Goal: Transaction & Acquisition: Obtain resource

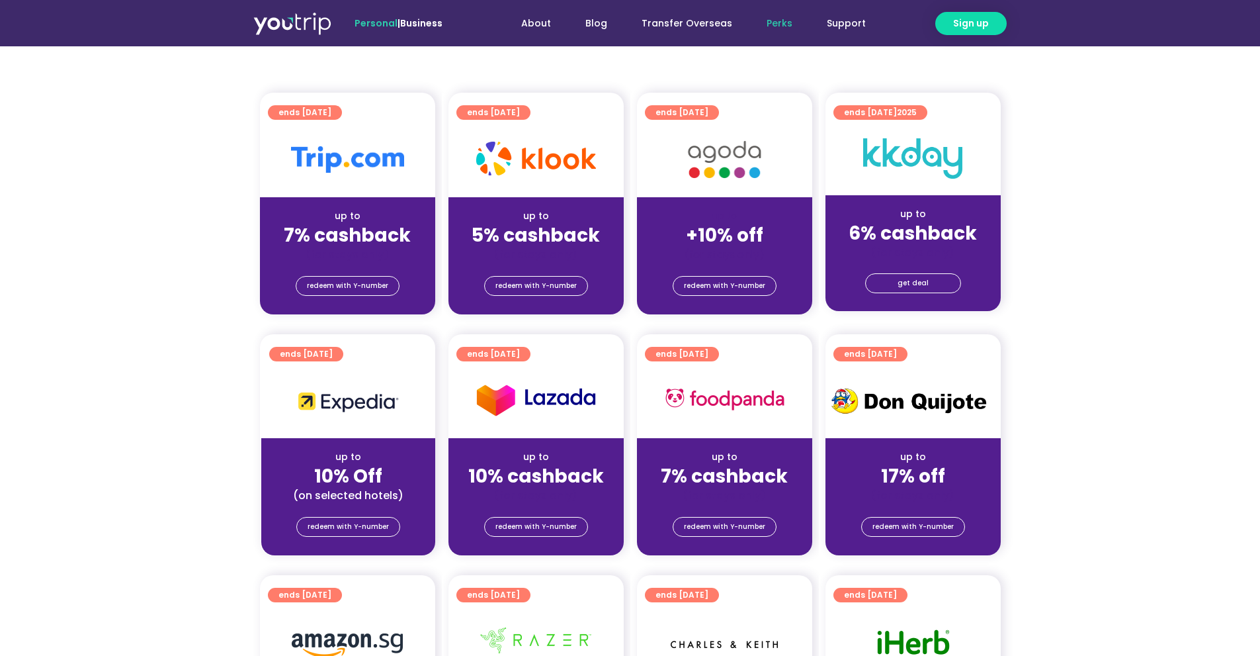
scroll to position [331, 0]
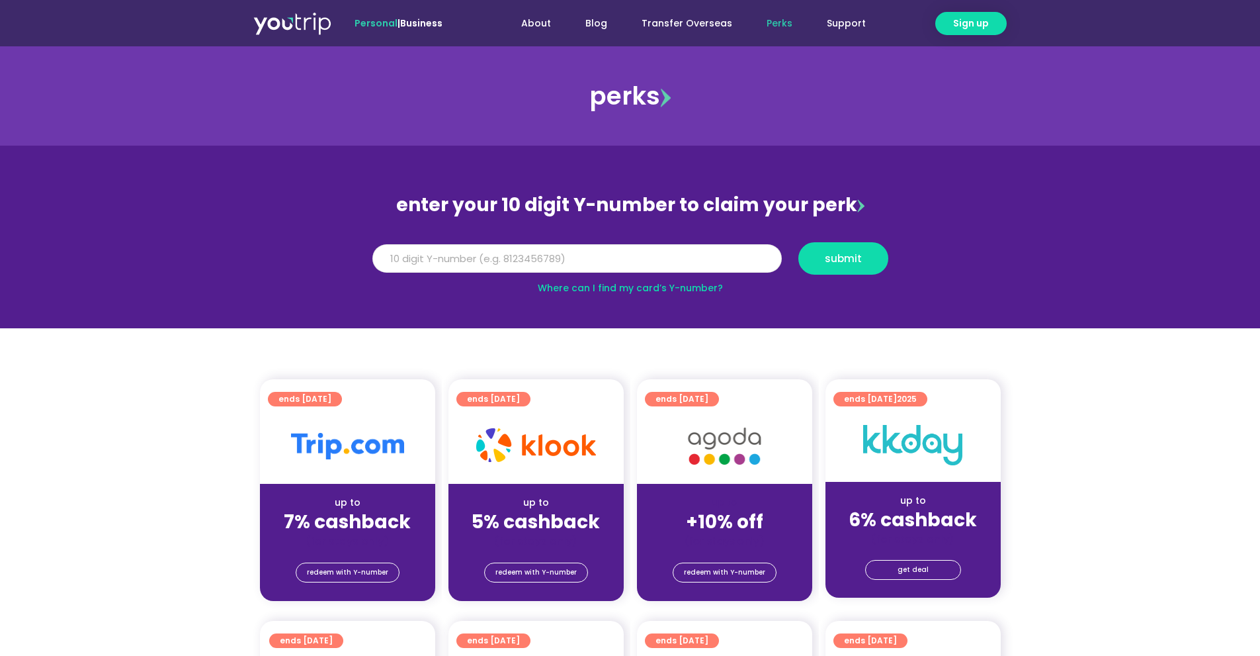
click at [726, 254] on input "Y Number" at bounding box center [577, 258] width 410 height 29
click at [636, 296] on section "enter your 10 digit Y-number to claim your perk Y Number submit Where can I fin…" at bounding box center [630, 237] width 1260 height 183
click at [634, 289] on link "Where can I find my card’s Y-number?" at bounding box center [630, 287] width 185 height 13
click at [498, 266] on input "Y Number" at bounding box center [577, 258] width 410 height 29
click at [859, 255] on span "submit" at bounding box center [843, 258] width 37 height 10
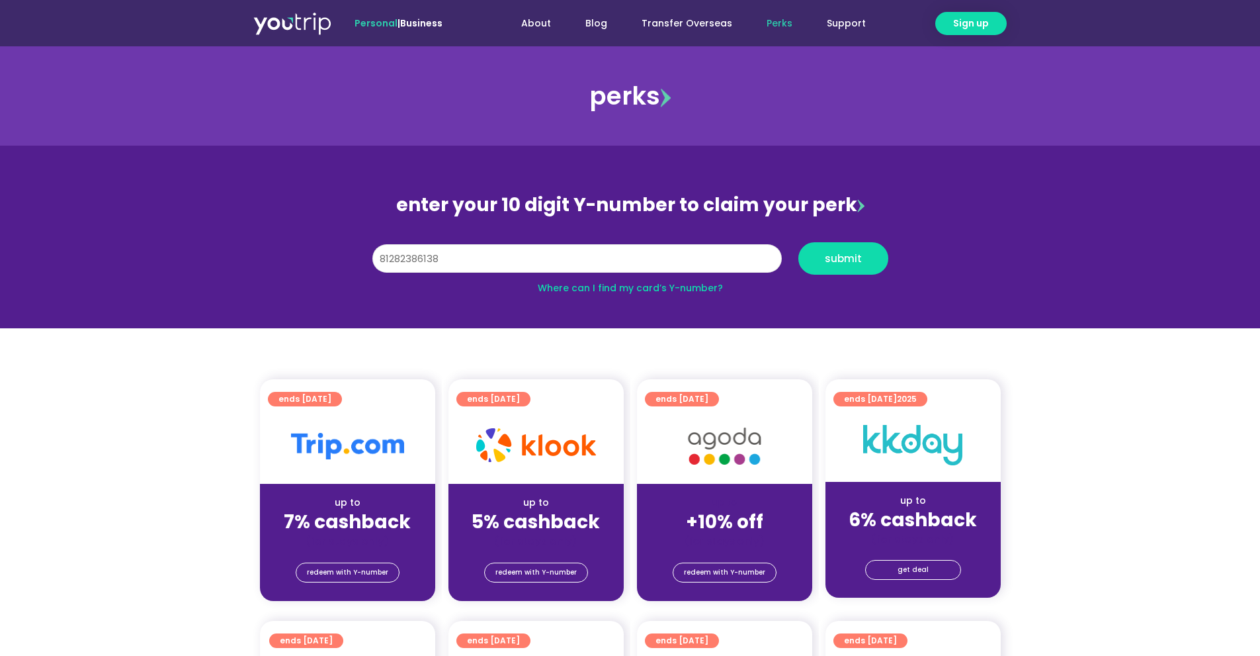
click at [397, 259] on input "81282386138" at bounding box center [577, 258] width 410 height 29
type input "8182386138"
click at [826, 257] on span "submit" at bounding box center [843, 258] width 37 height 10
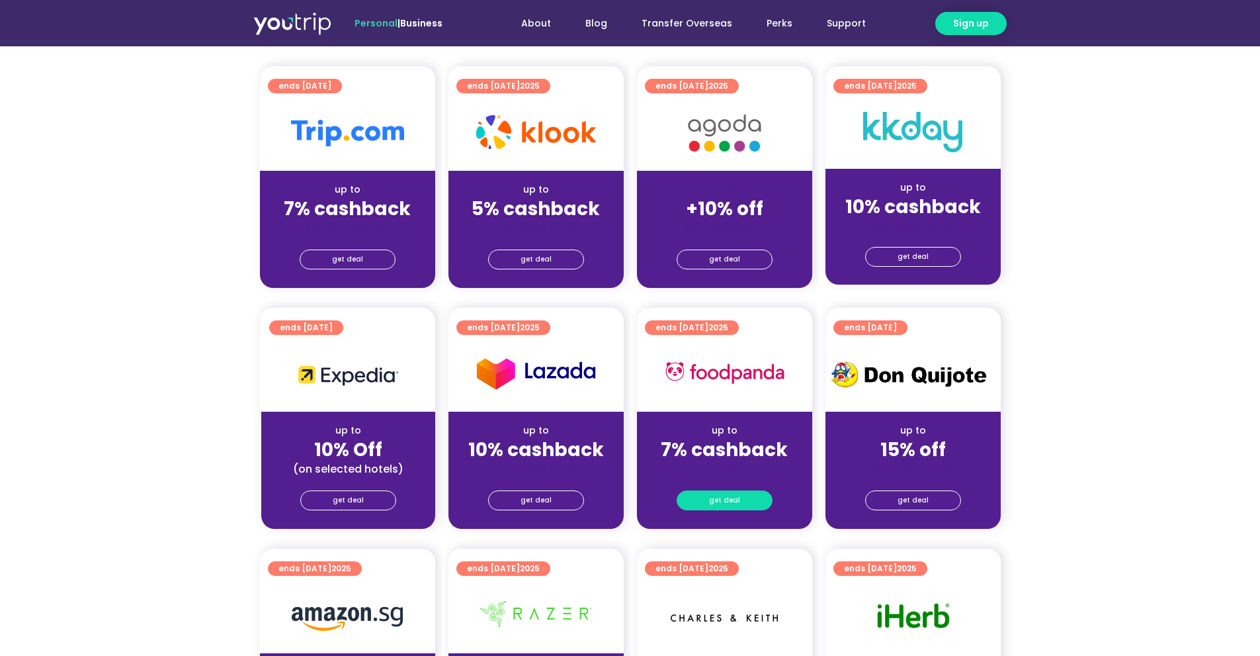
scroll to position [397, 0]
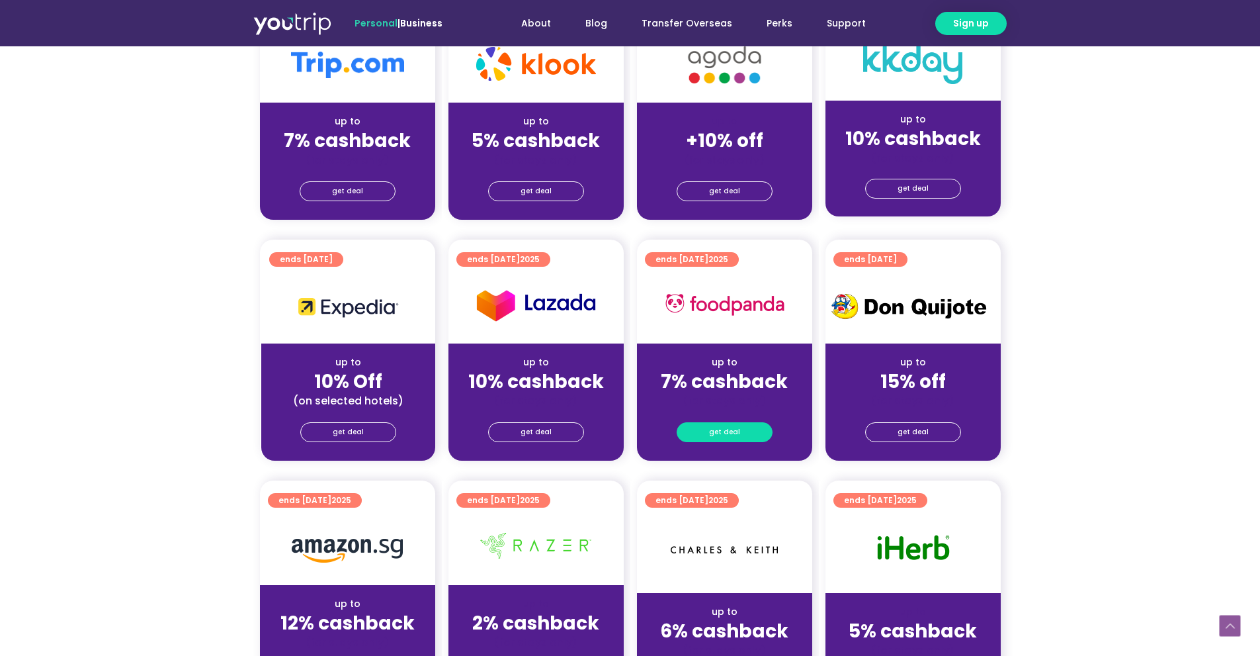
click at [743, 440] on link "get deal" at bounding box center [725, 432] width 96 height 20
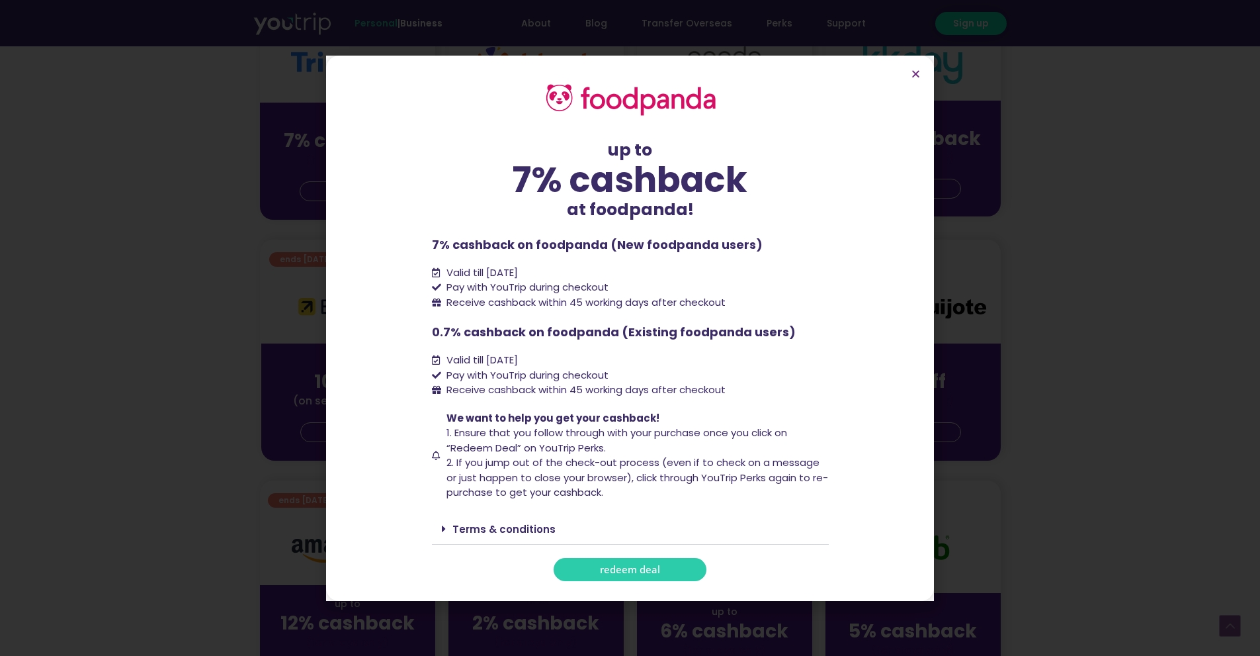
click at [997, 272] on div "up to 7% cashback at foodpanda! up to 7% cashback at foodpanda! 7% cashback on …" at bounding box center [630, 328] width 1260 height 656
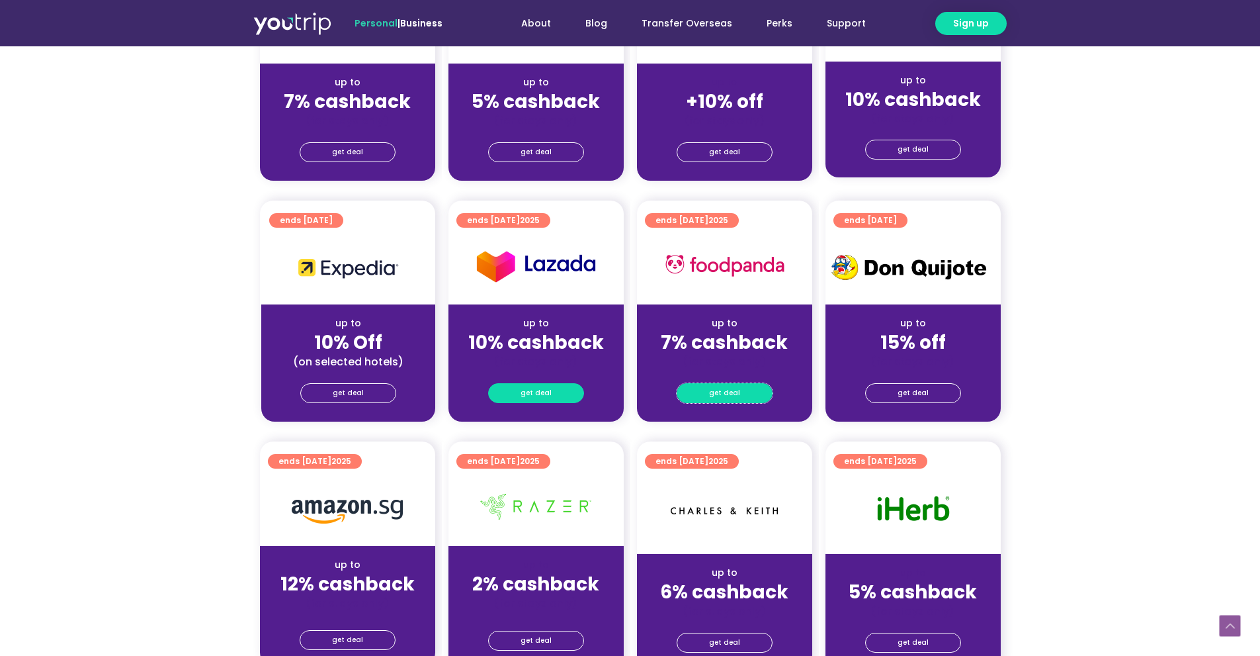
scroll to position [529, 0]
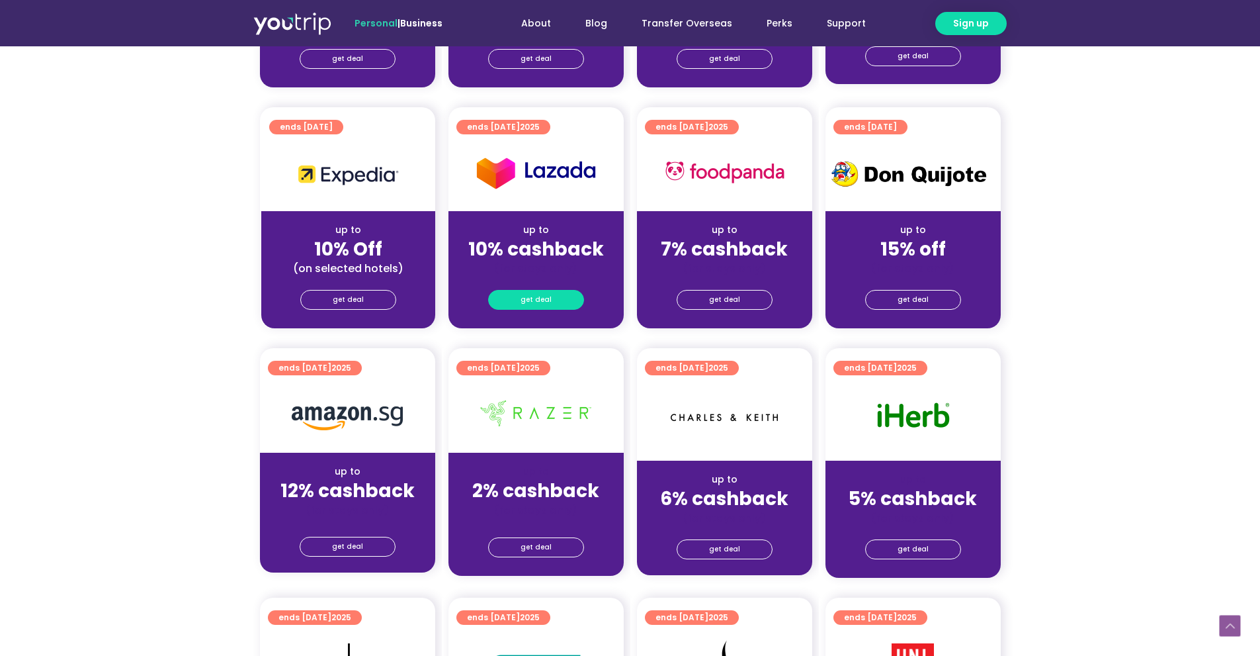
click at [568, 301] on link "get deal" at bounding box center [536, 300] width 96 height 20
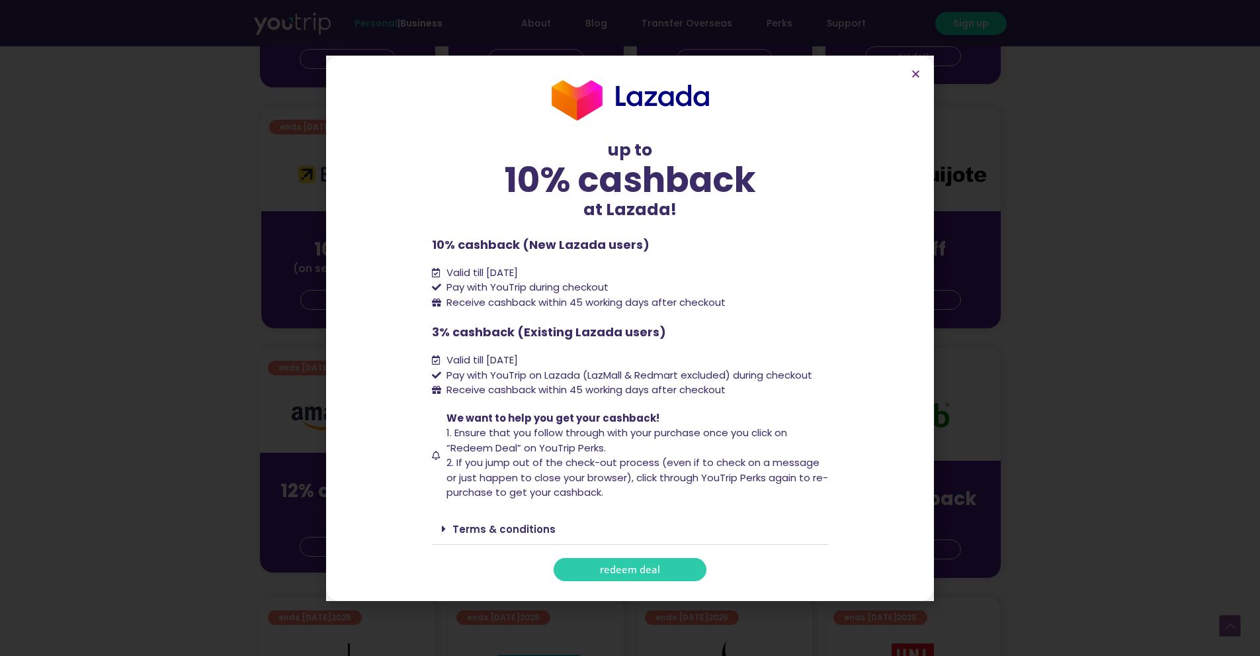
click at [1203, 238] on div "up to 10% cashback at [GEOGRAPHIC_DATA]! up to 10% cashback at Lazada! 10% cash…" at bounding box center [630, 328] width 1260 height 656
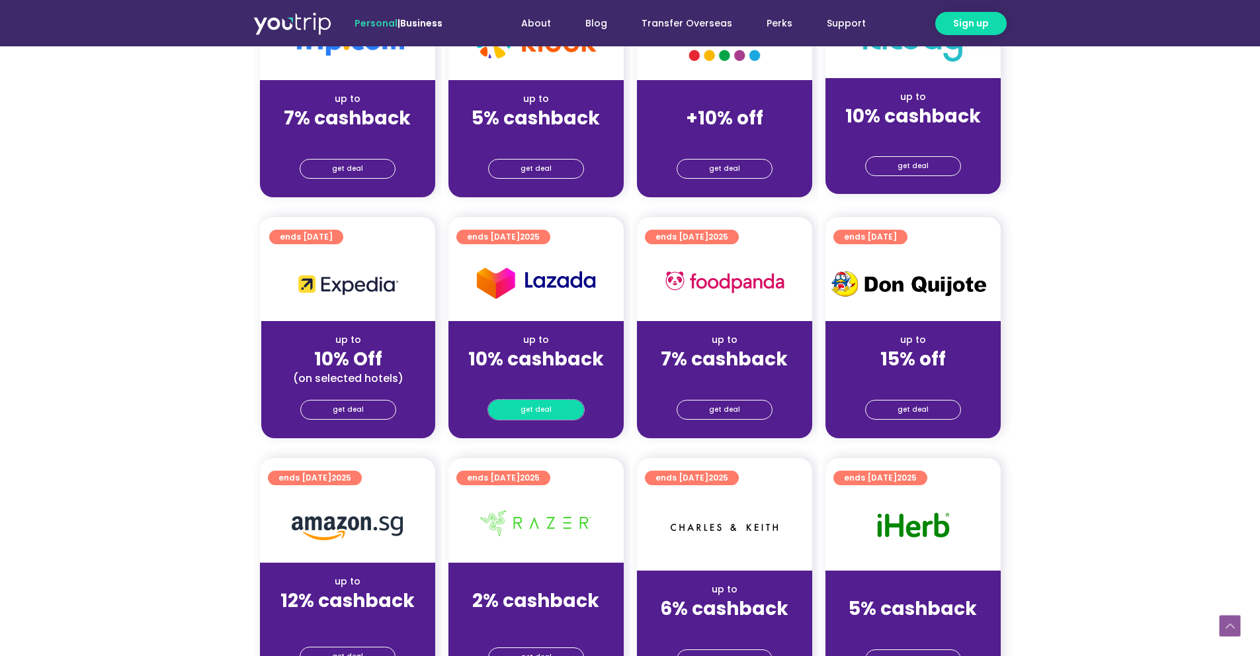
scroll to position [331, 0]
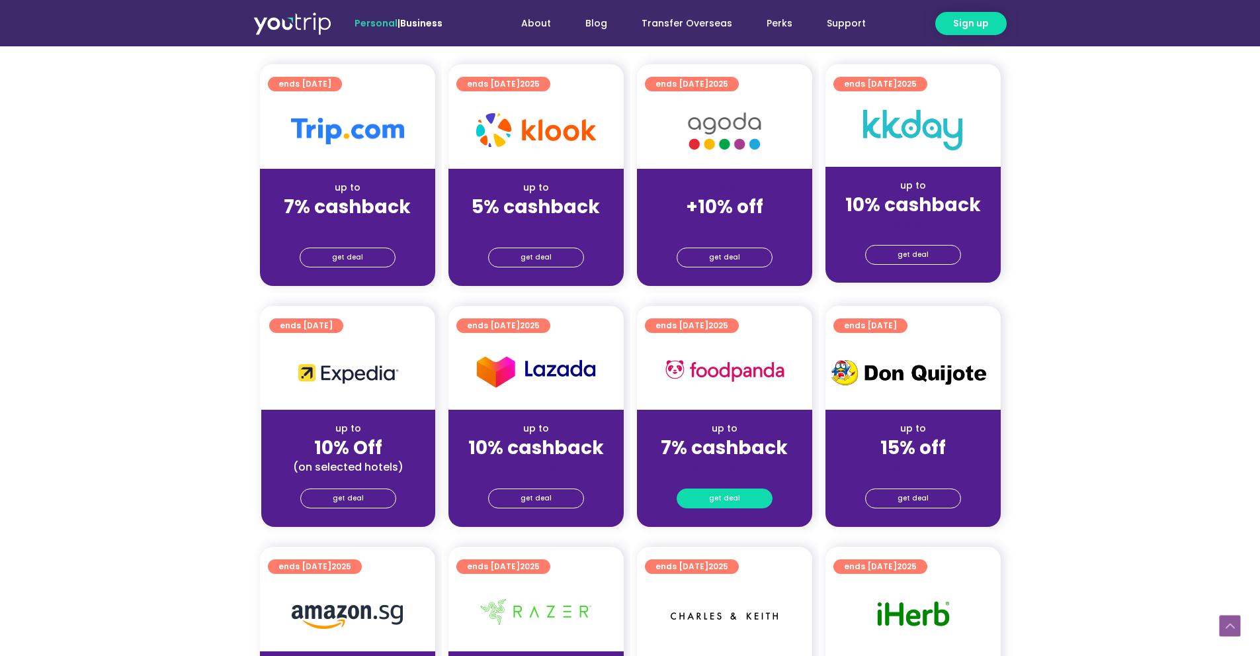
drag, startPoint x: 698, startPoint y: 512, endPoint x: 697, endPoint y: 498, distance: 13.9
click at [697, 510] on div "get deal" at bounding box center [724, 500] width 175 height 53
click at [697, 496] on link "get deal" at bounding box center [725, 498] width 96 height 20
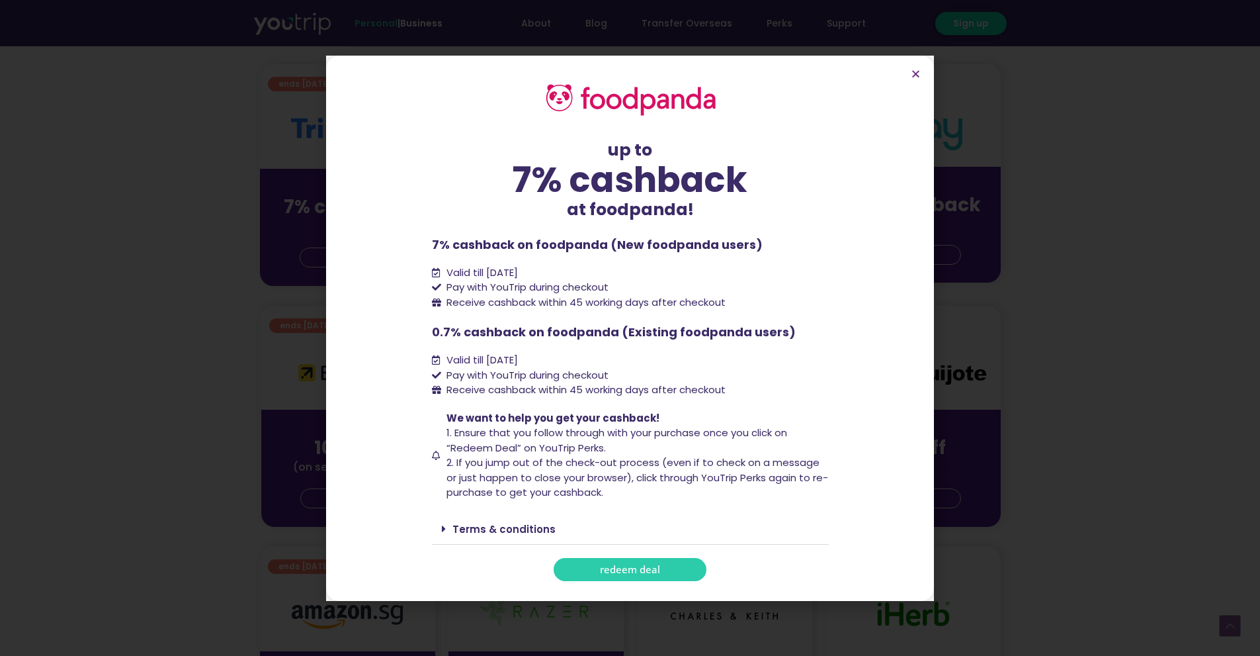
click at [1017, 375] on div "up to 7% cashback at foodpanda! up to 7% cashback at foodpanda! 7% cashback on …" at bounding box center [630, 328] width 1260 height 656
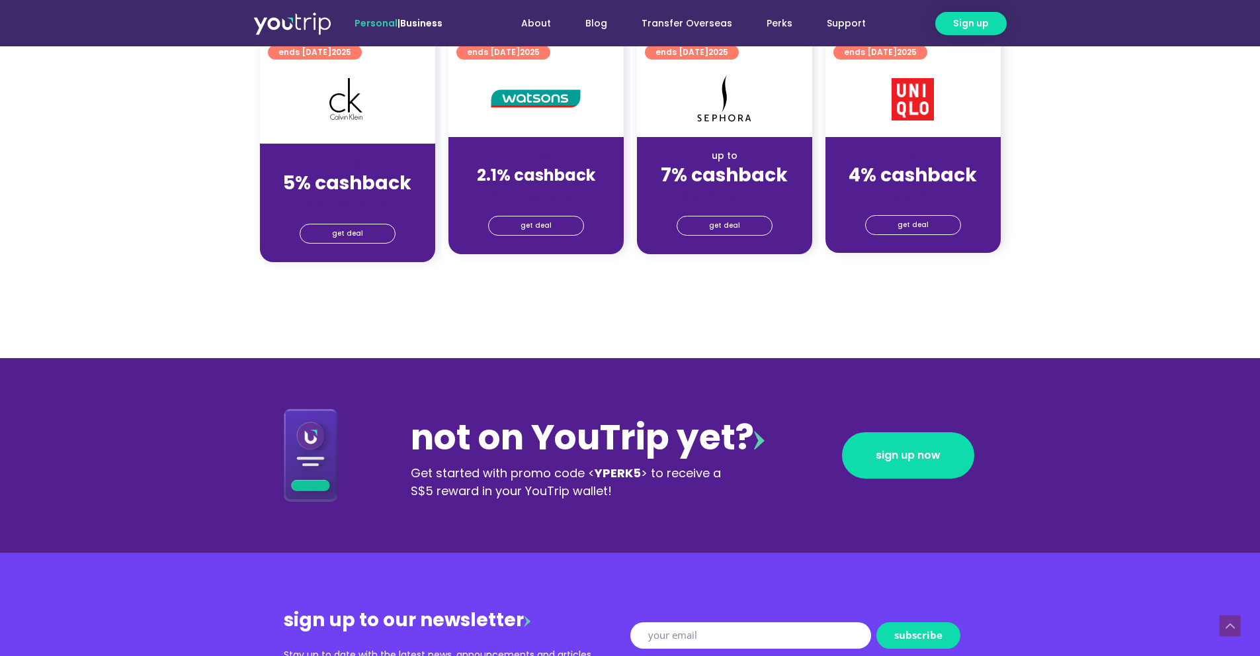
scroll to position [1257, 0]
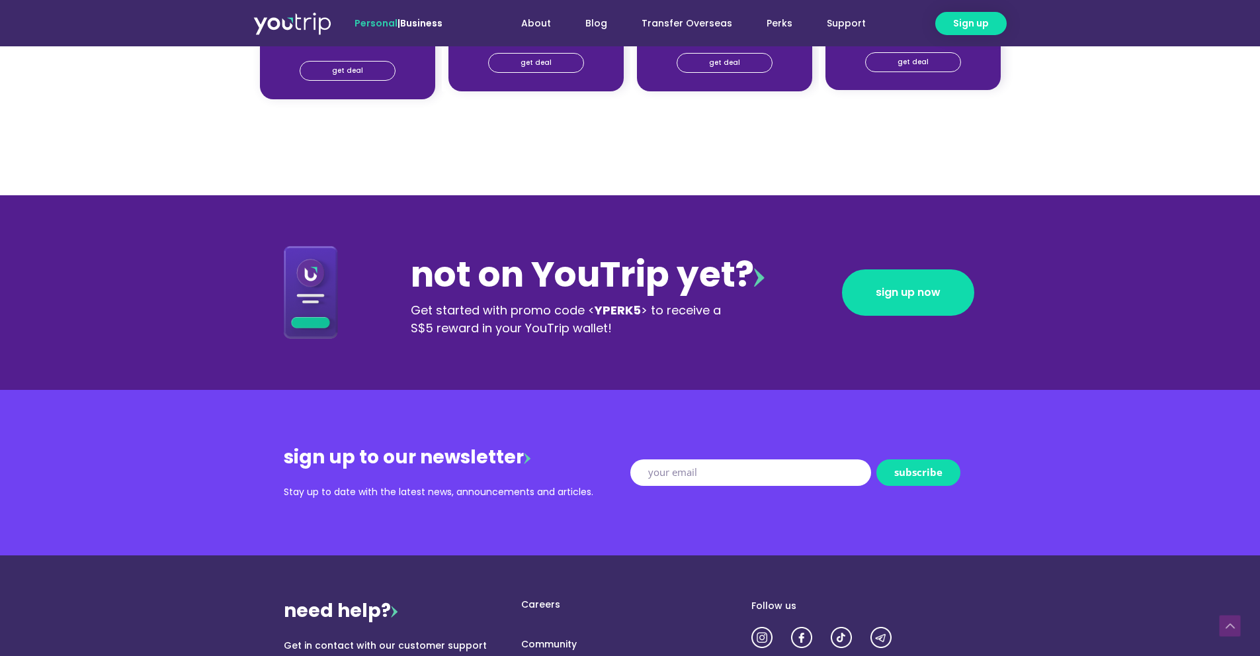
click at [300, 307] on img at bounding box center [311, 291] width 54 height 93
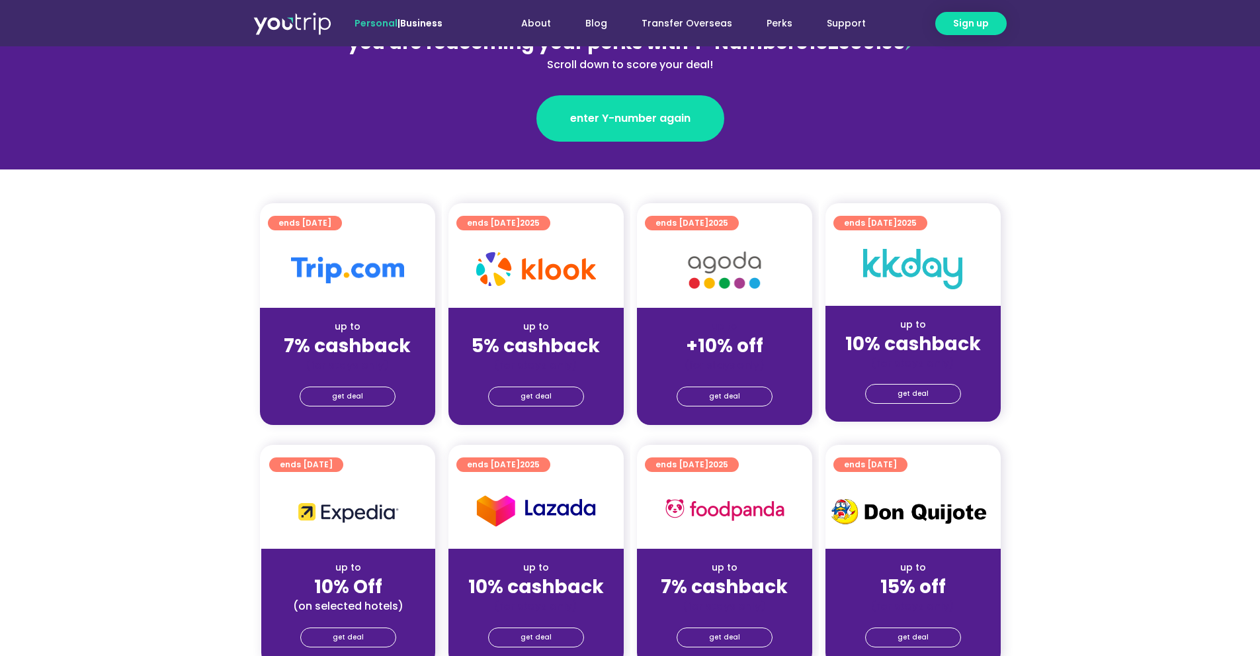
scroll to position [0, 0]
